Goal: Check status

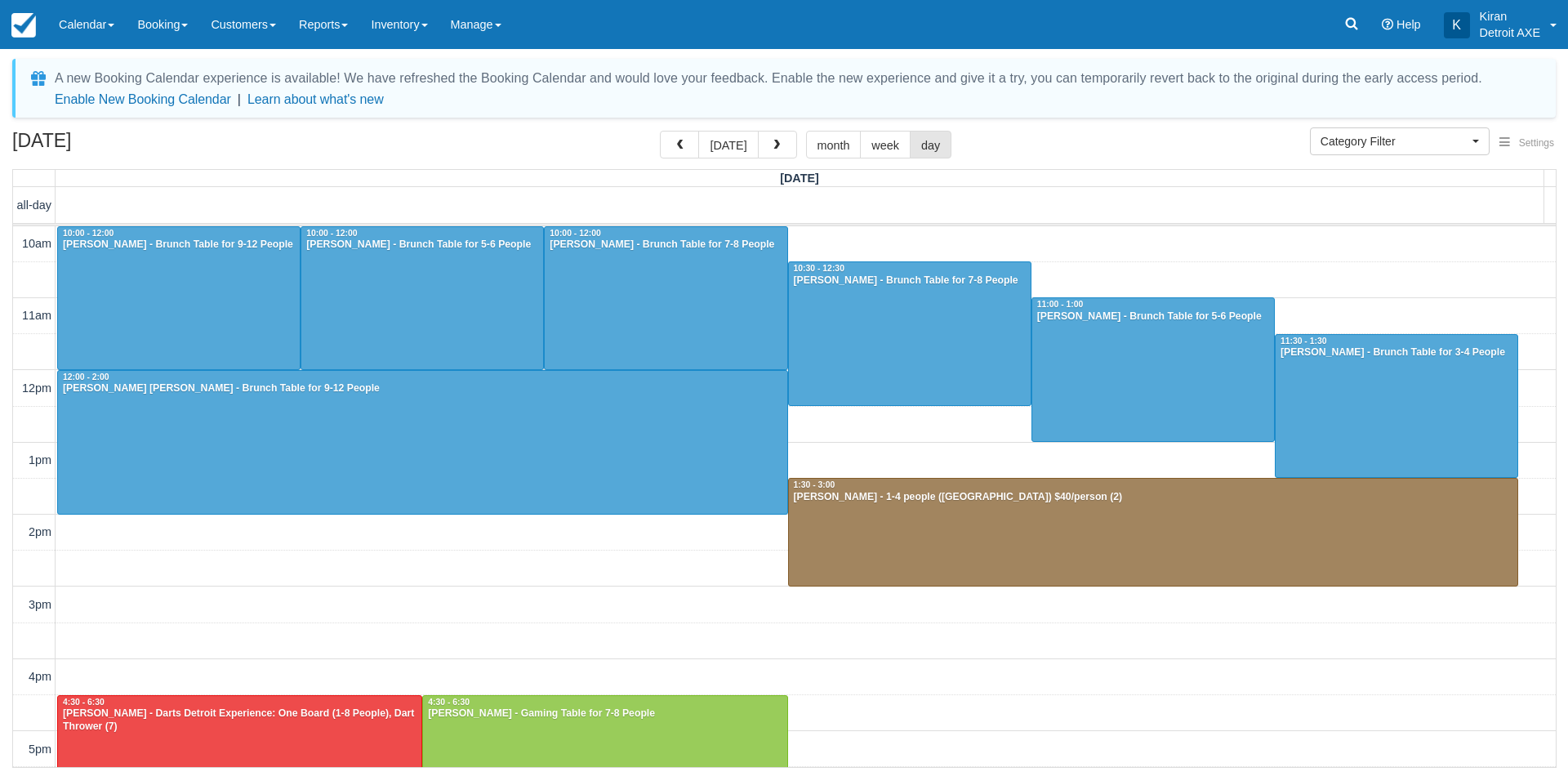
select select
click at [732, 146] on button "today" at bounding box center [727, 144] width 60 height 28
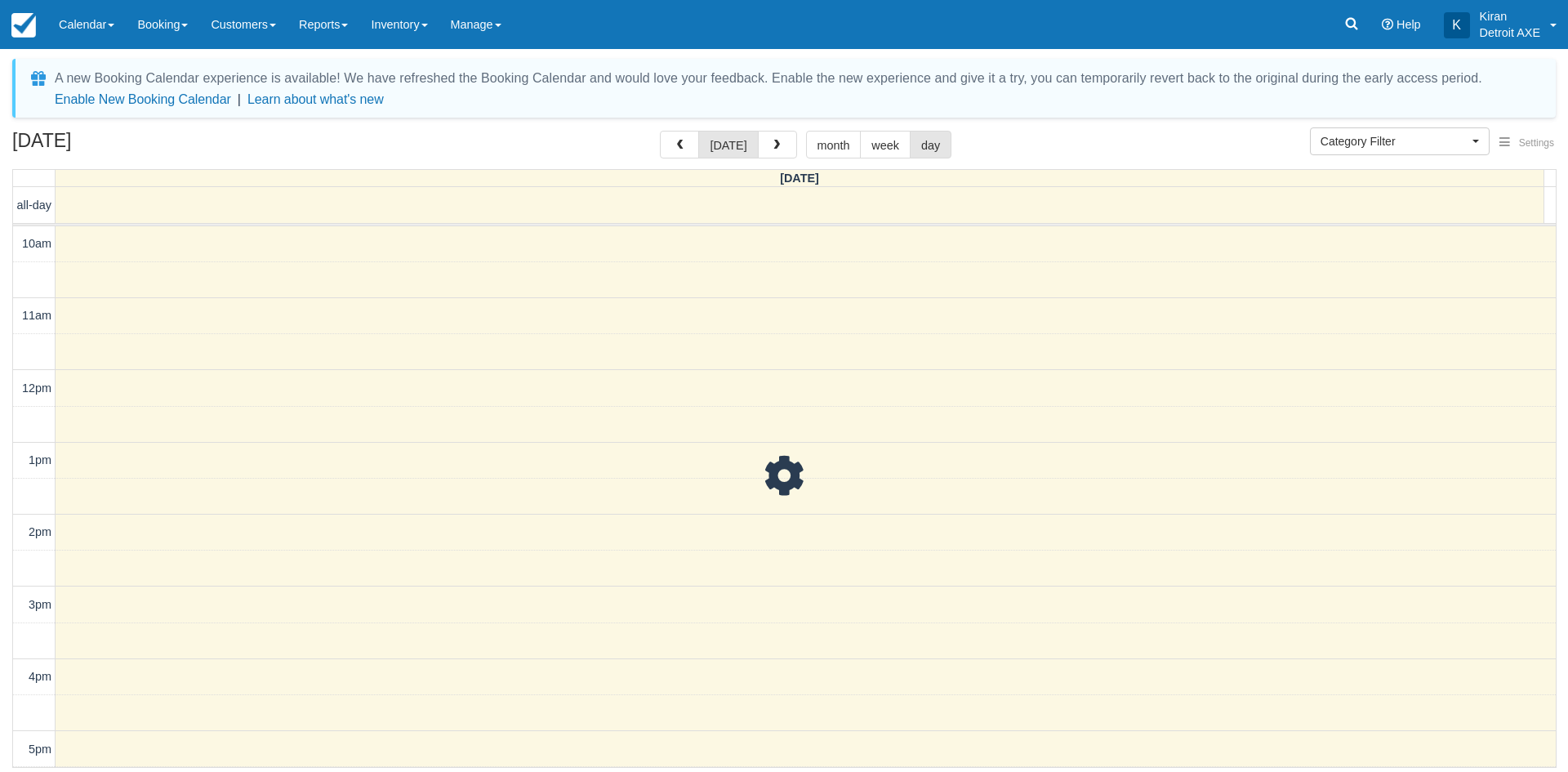
scroll to position [361, 0]
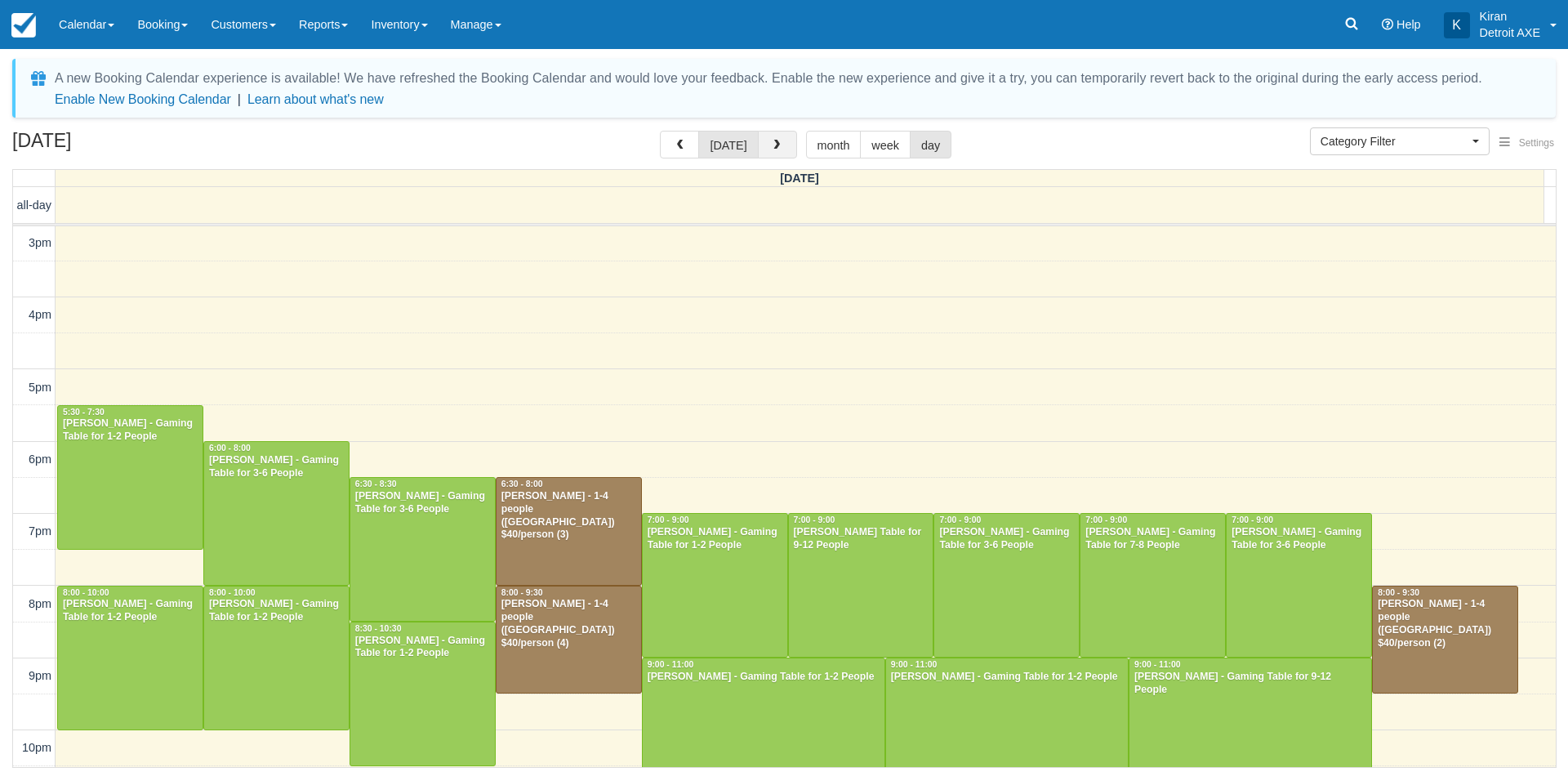
click at [775, 141] on span "button" at bounding box center [776, 145] width 12 height 12
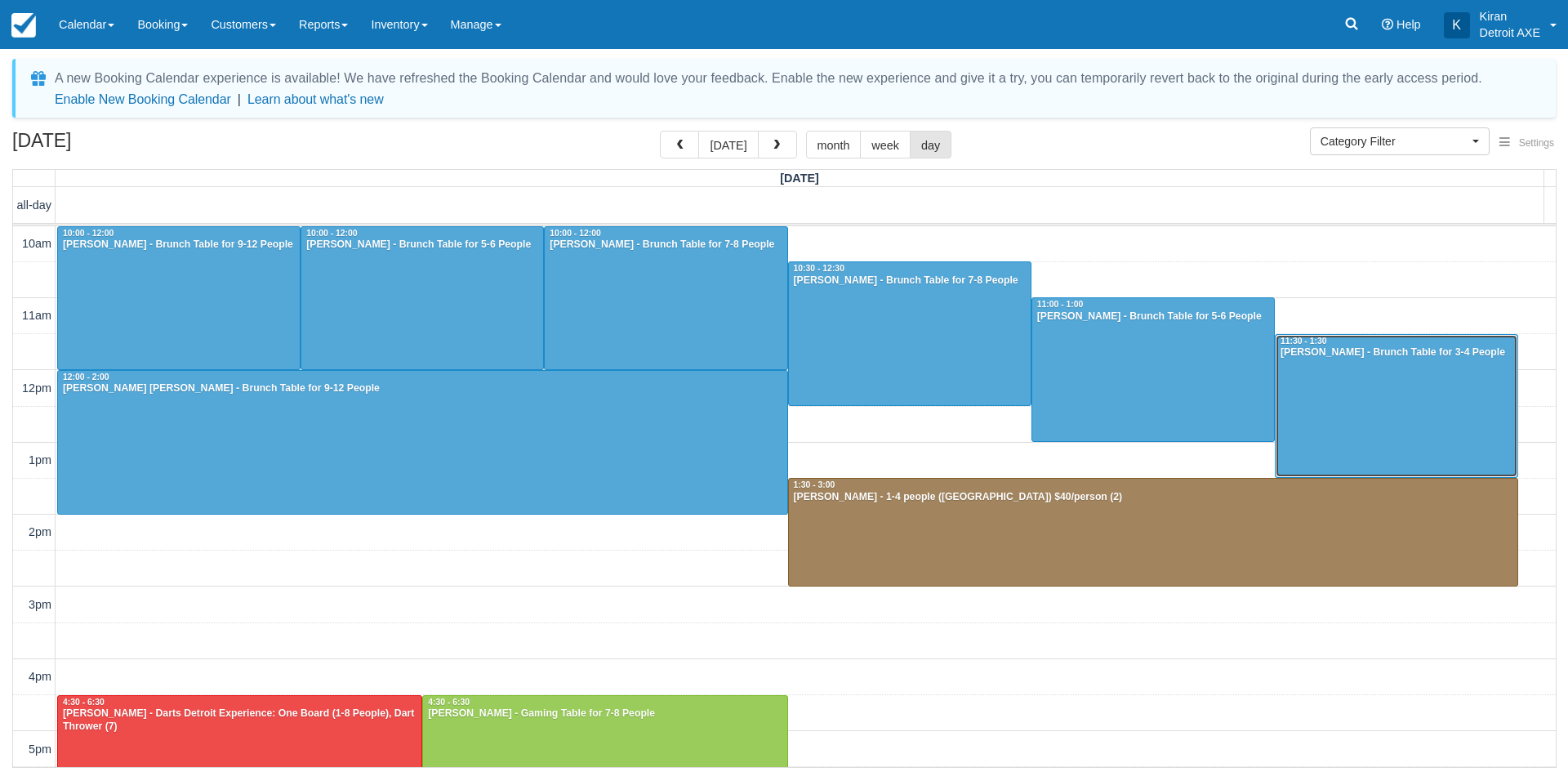
click at [1329, 370] on div at bounding box center [1396, 406] width 242 height 143
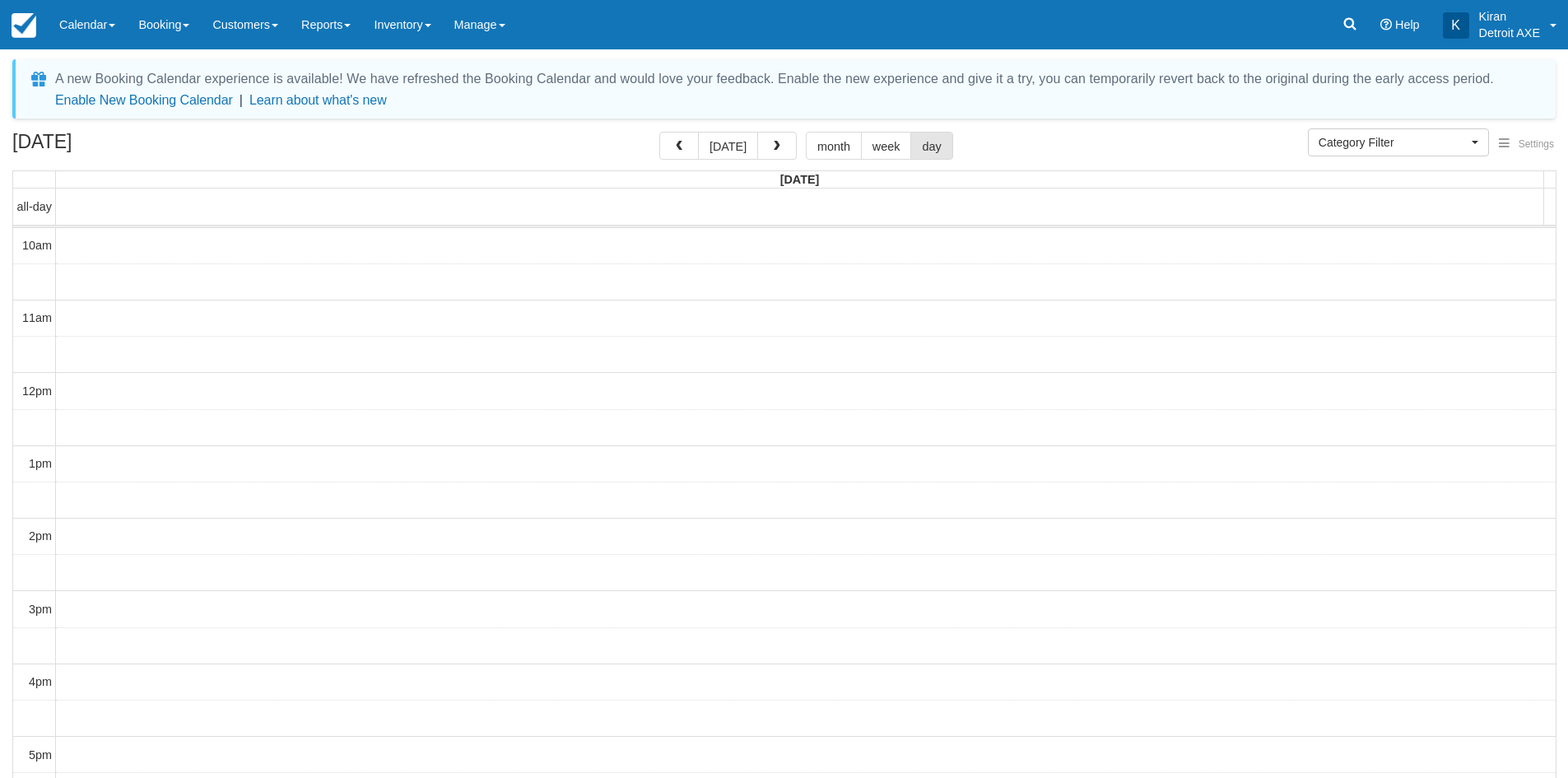
select select
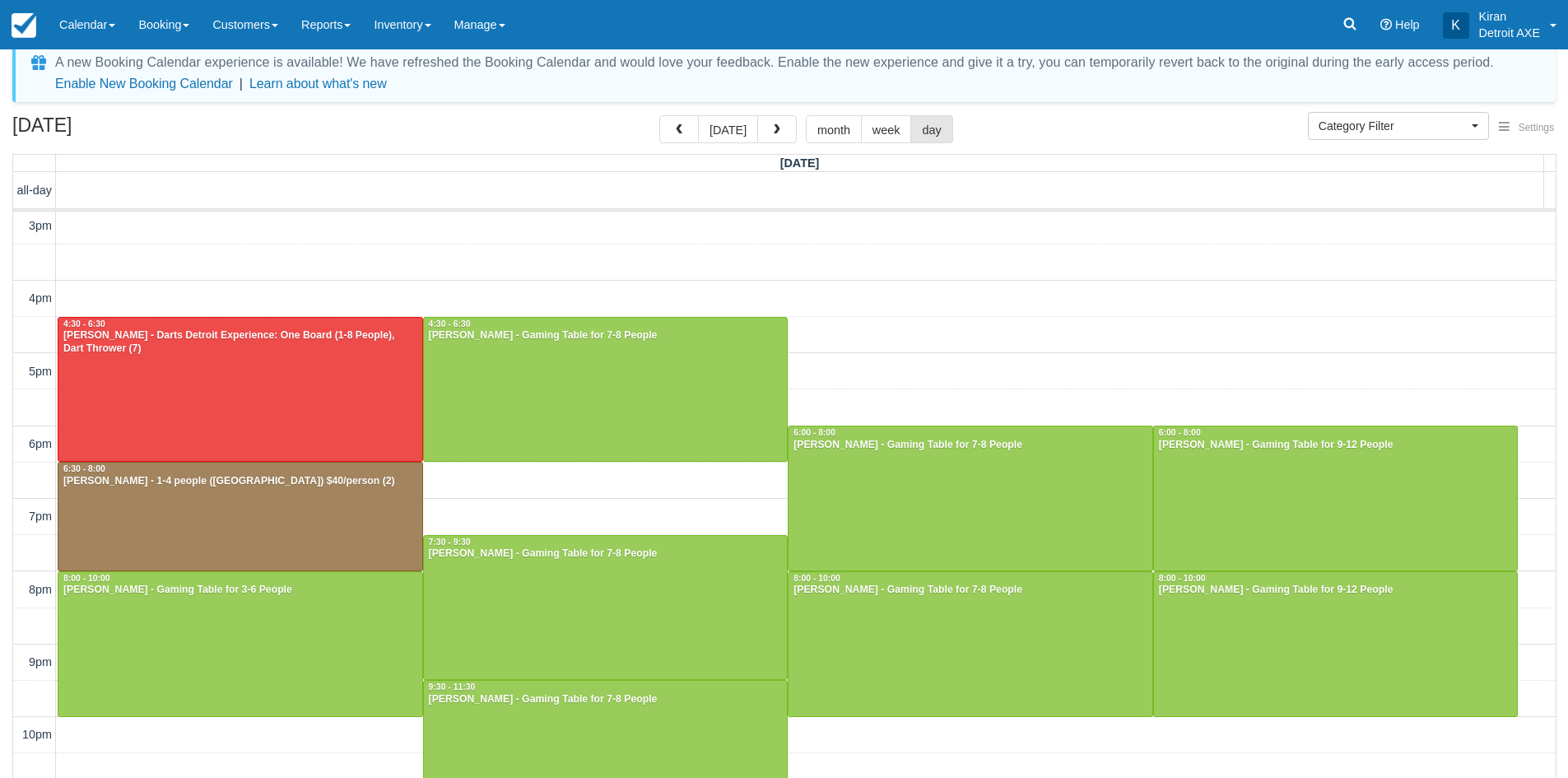
scroll to position [69, 0]
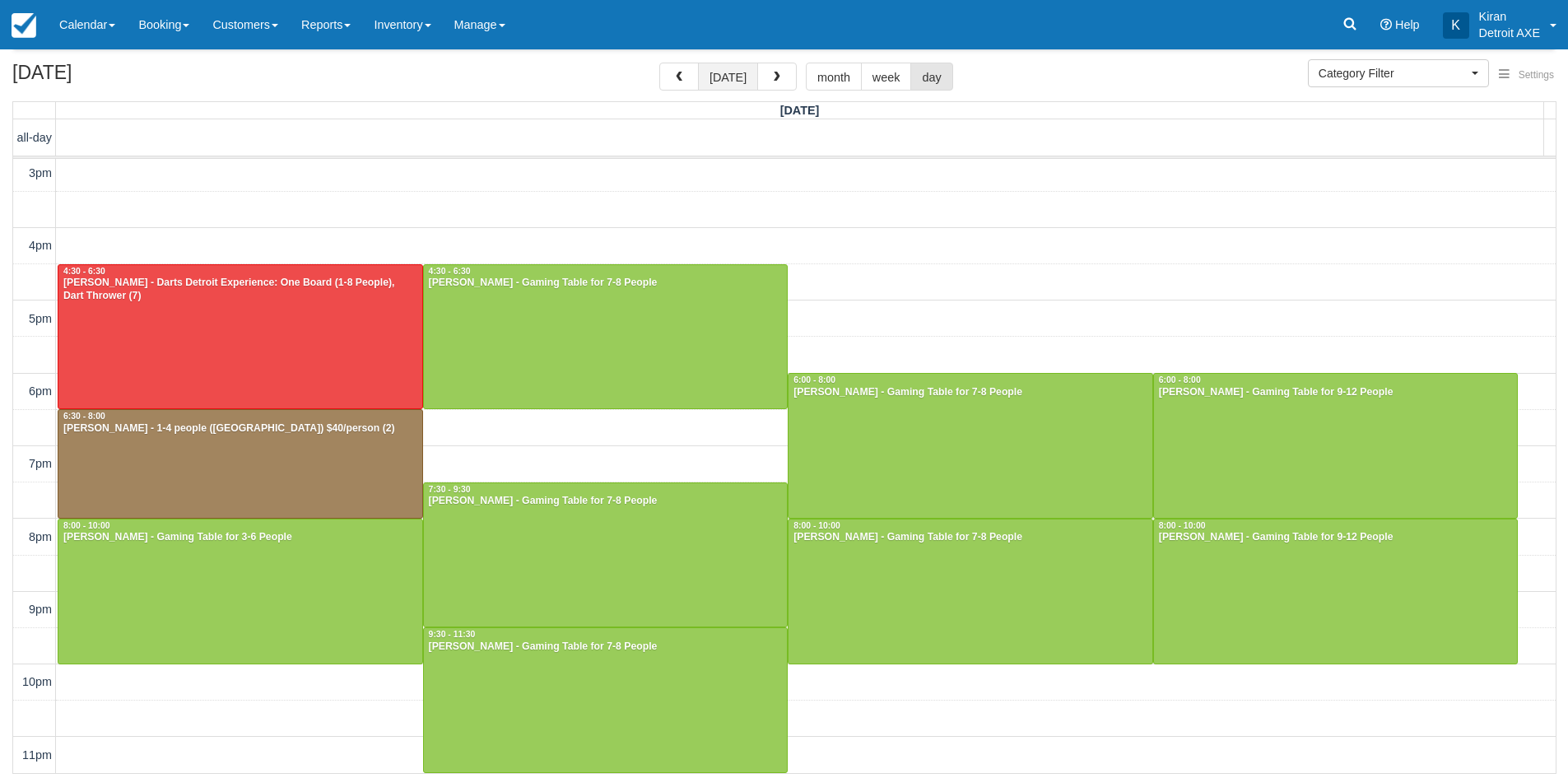
click at [734, 71] on button "[DATE]" at bounding box center [728, 76] width 60 height 28
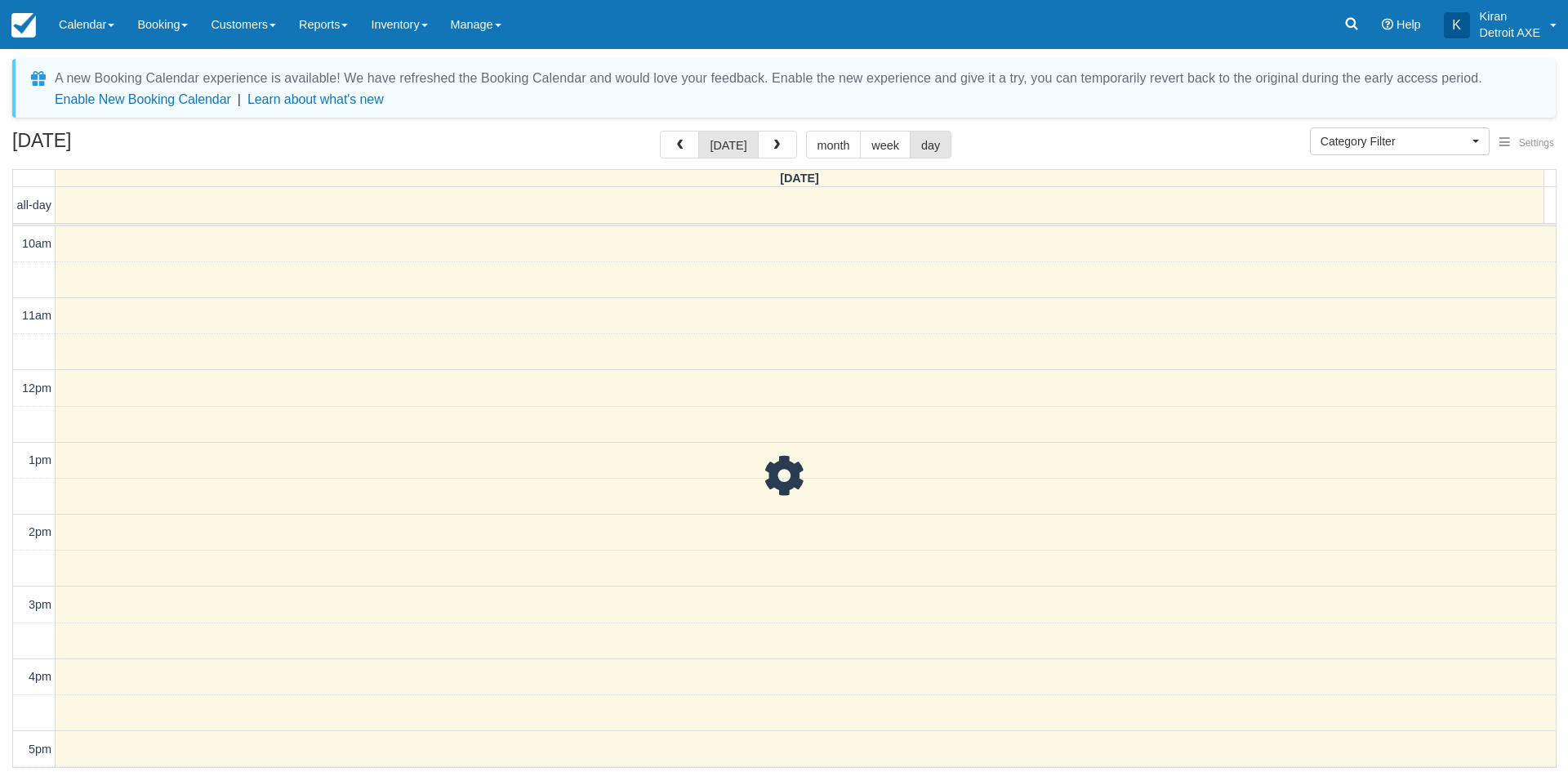
scroll to position [433, 0]
